Goal: Task Accomplishment & Management: Use online tool/utility

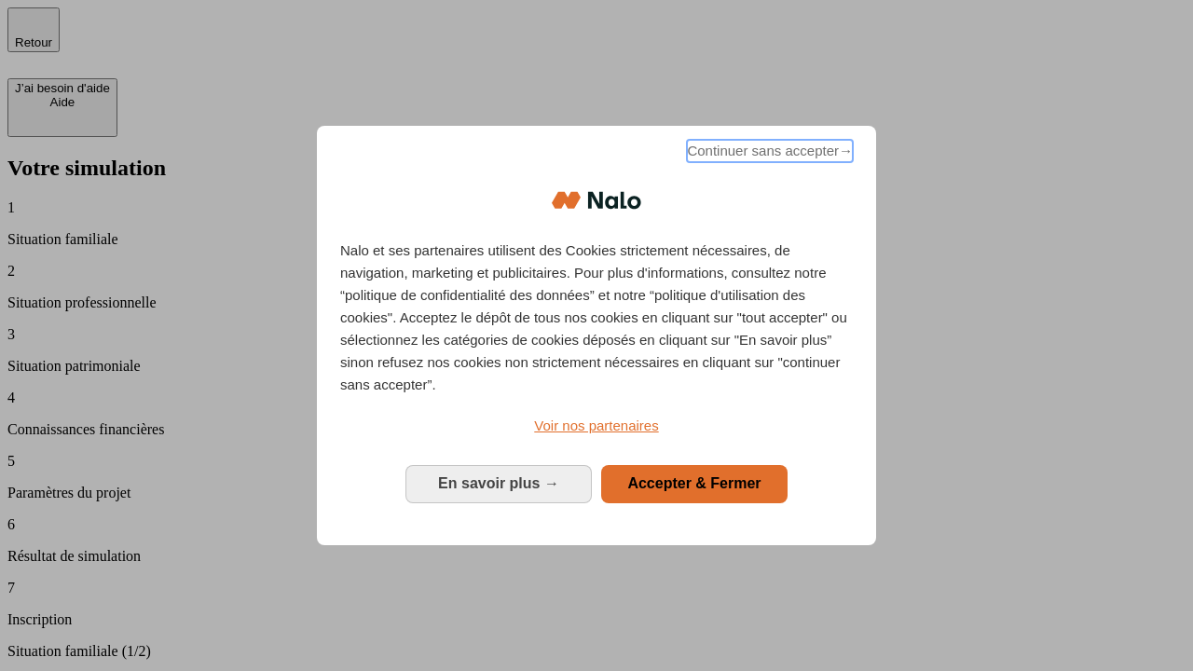
click at [768, 154] on span "Continuer sans accepter →" at bounding box center [770, 151] width 166 height 22
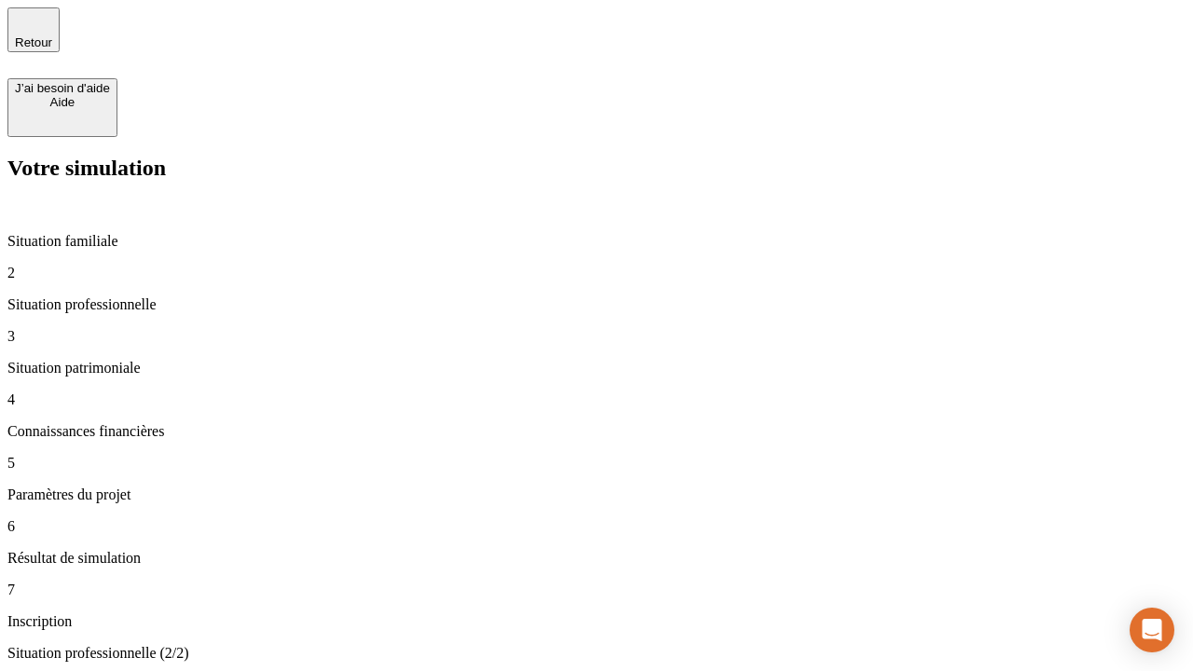
type input "70 000"
type input "1 000"
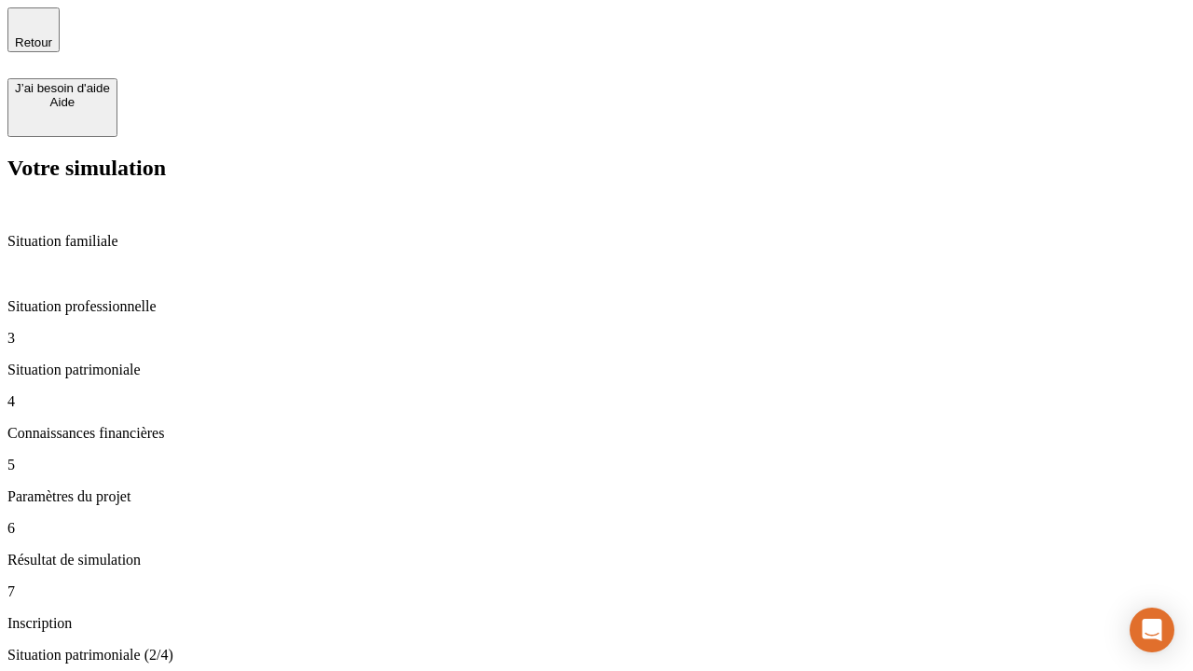
type input "800"
type input "6"
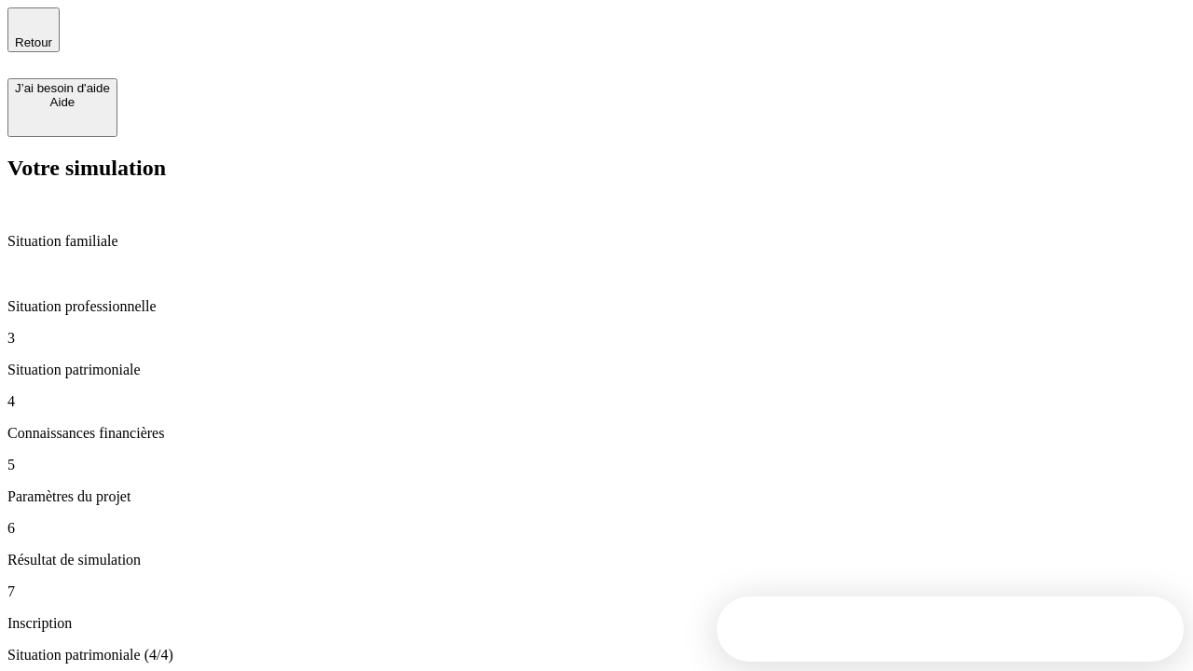
type input "400"
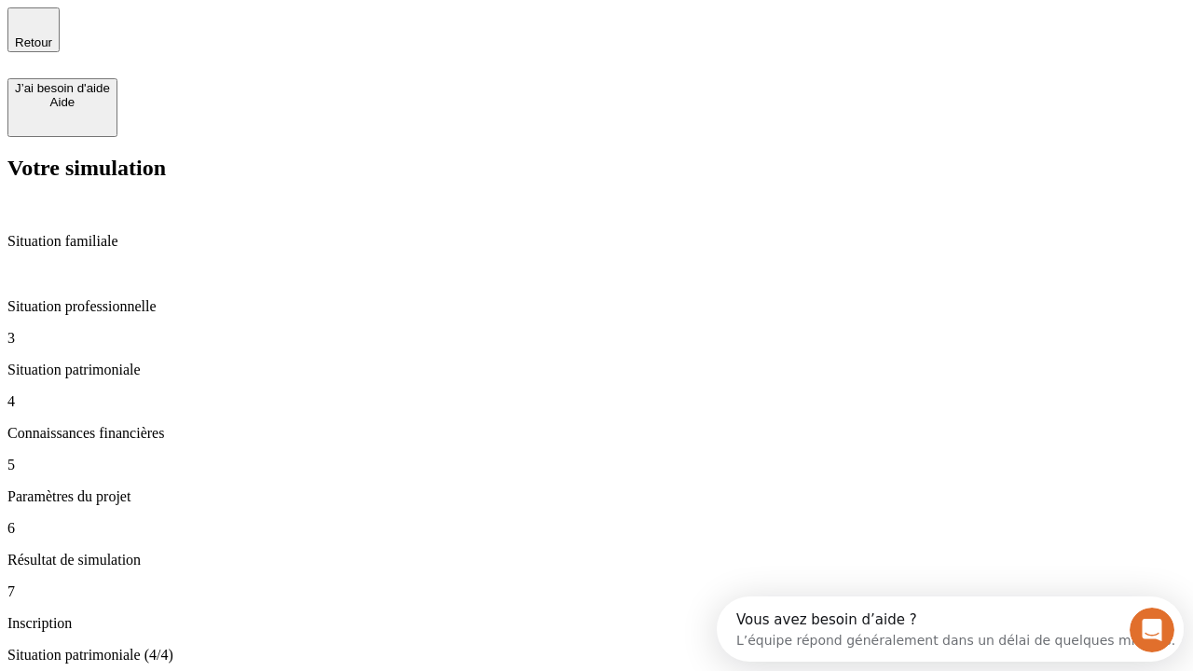
type input "3"
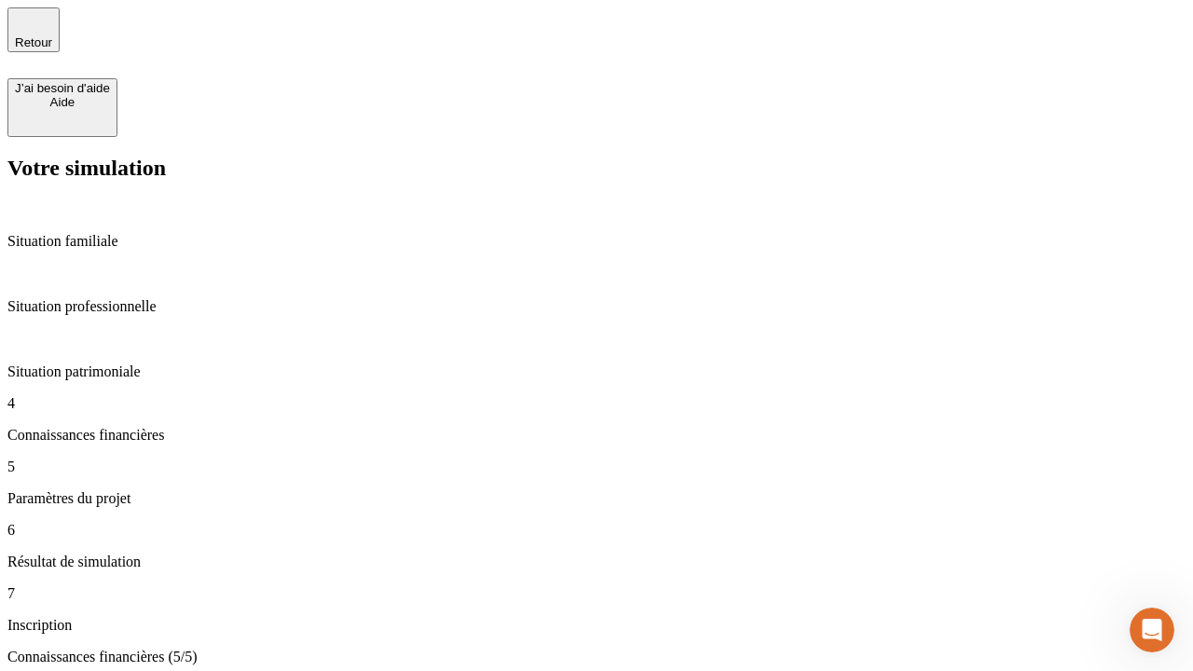
type input "35"
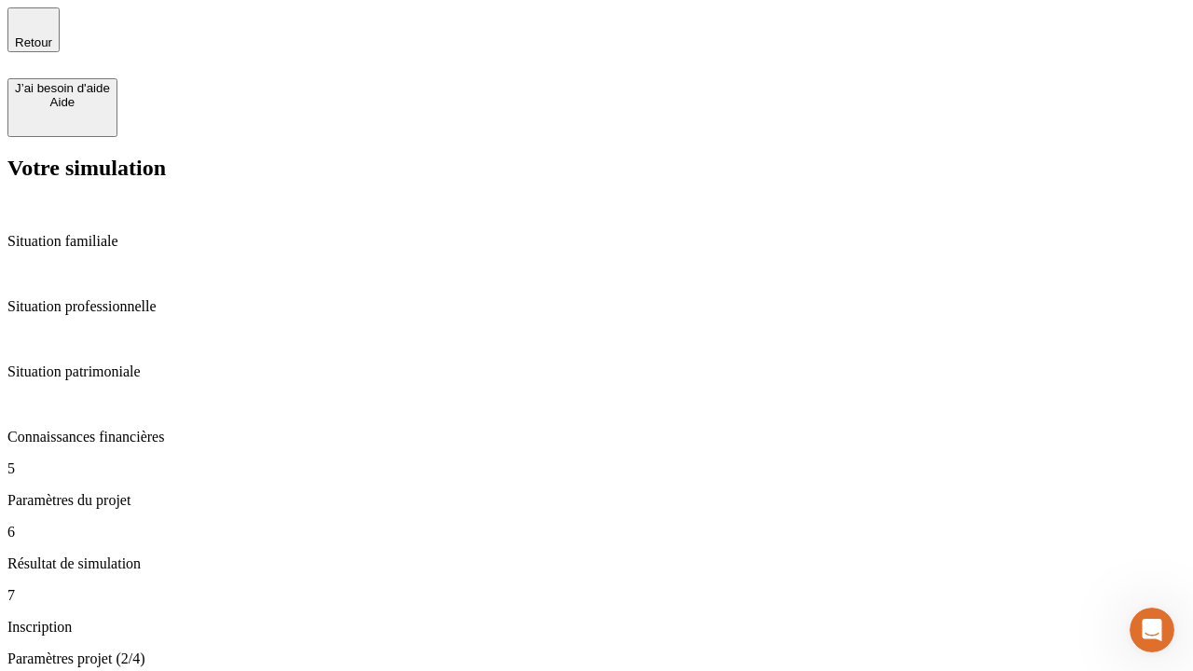
type input "500"
type input "640"
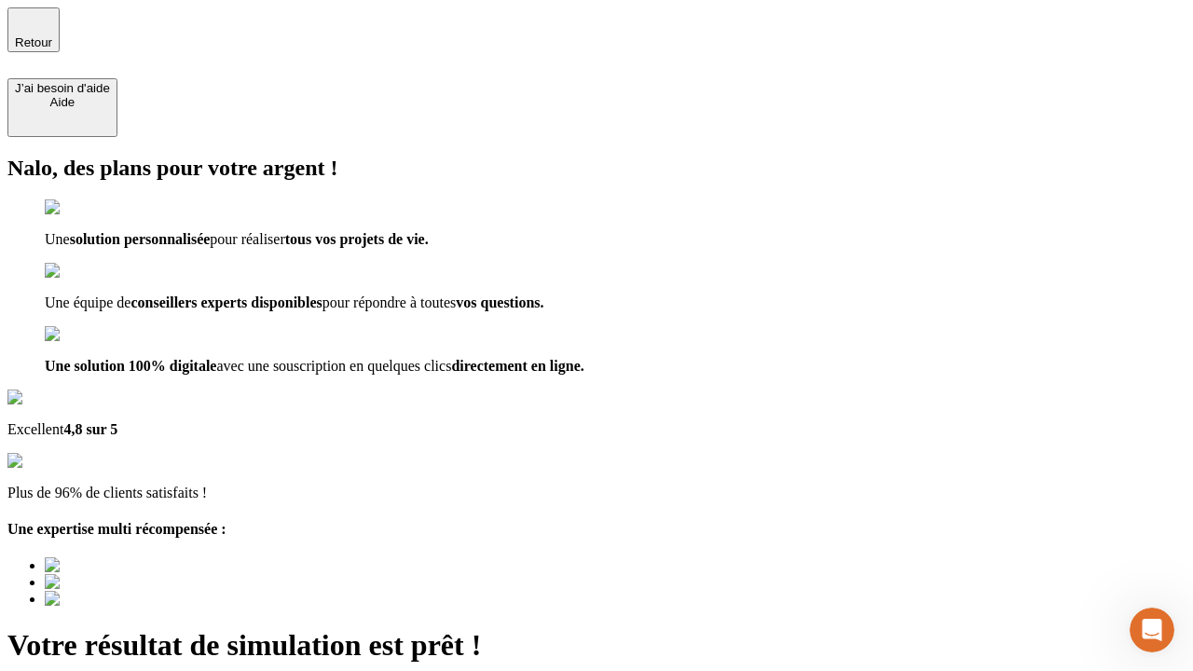
type input "[EMAIL_ADDRESS][DOMAIN_NAME]"
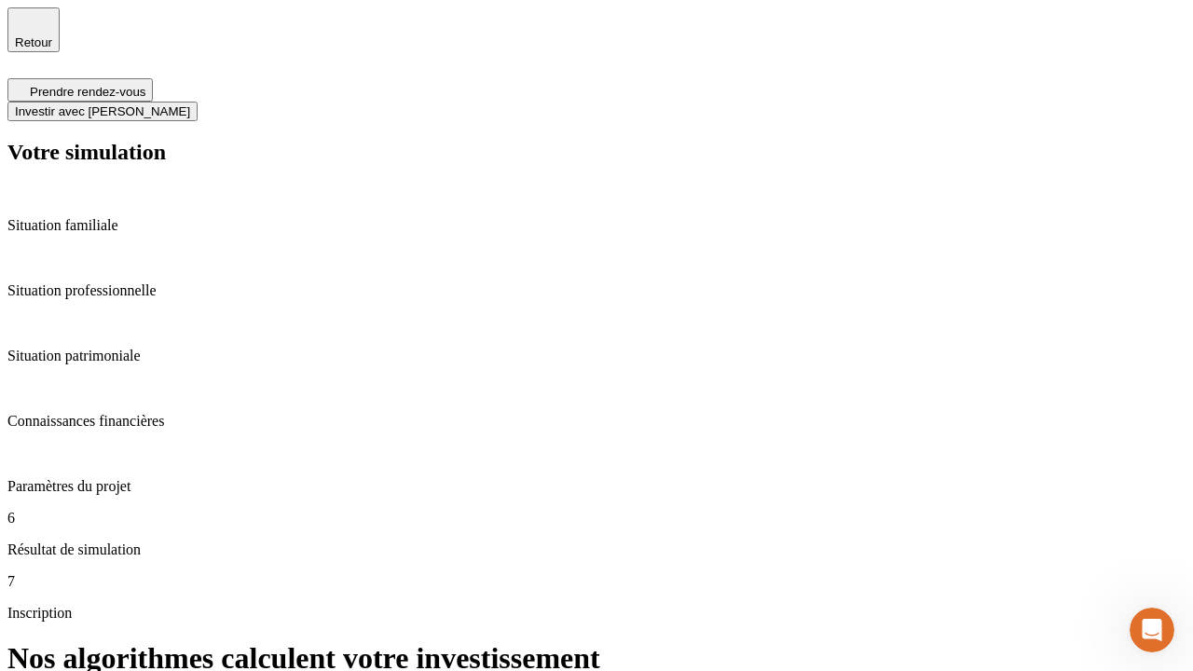
click at [190, 104] on span "Investir avec [PERSON_NAME]" at bounding box center [102, 111] width 175 height 14
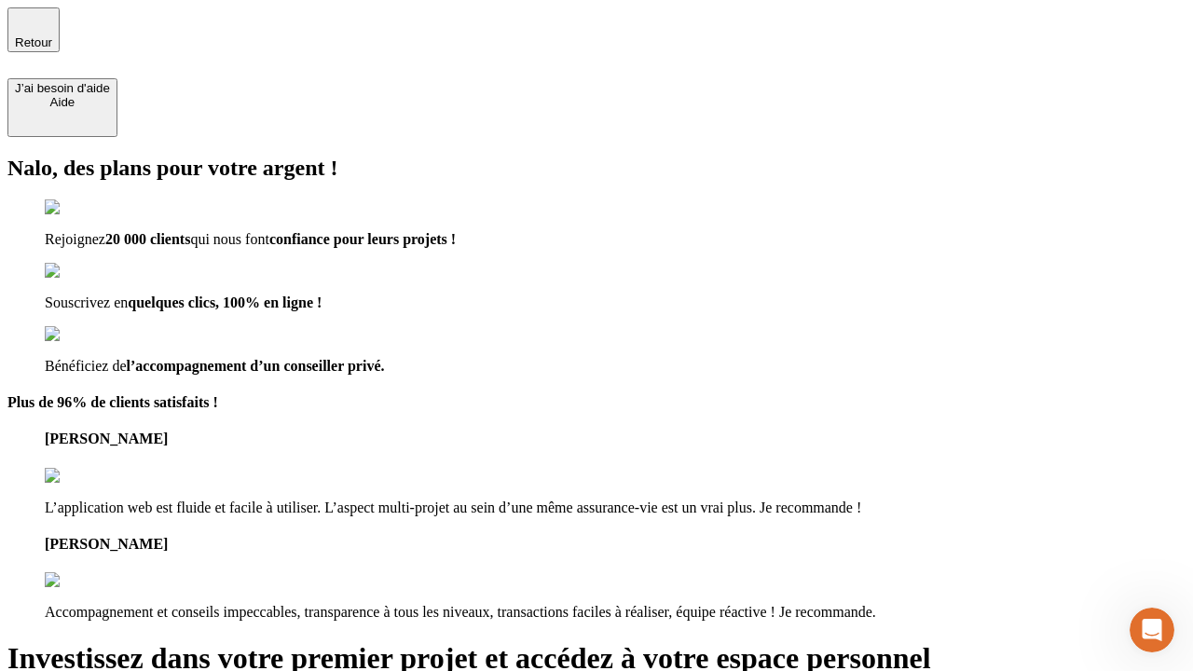
type input "[PERSON_NAME][EMAIL_ADDRESS][DOMAIN_NAME]"
